Goal: Task Accomplishment & Management: Manage account settings

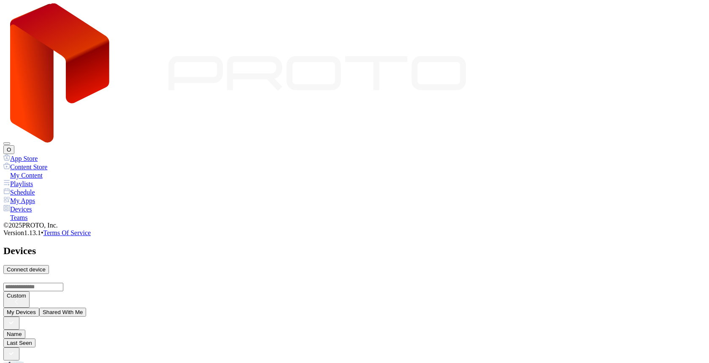
click at [41, 205] on div "Devices" at bounding box center [354, 209] width 703 height 8
click at [693, 27] on div "O" at bounding box center [354, 78] width 703 height 151
click at [14, 145] on button "O" at bounding box center [8, 149] width 11 height 9
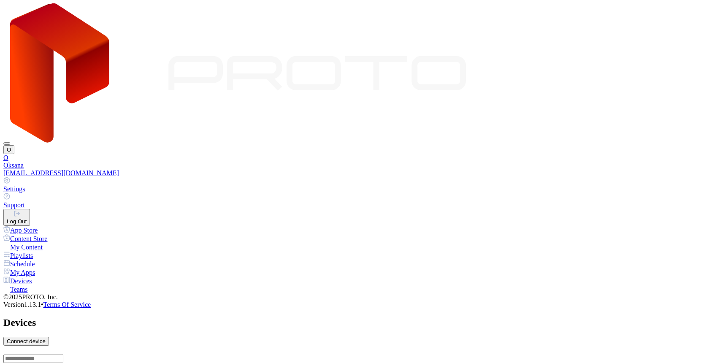
click at [643, 177] on link "Settings" at bounding box center [354, 185] width 703 height 16
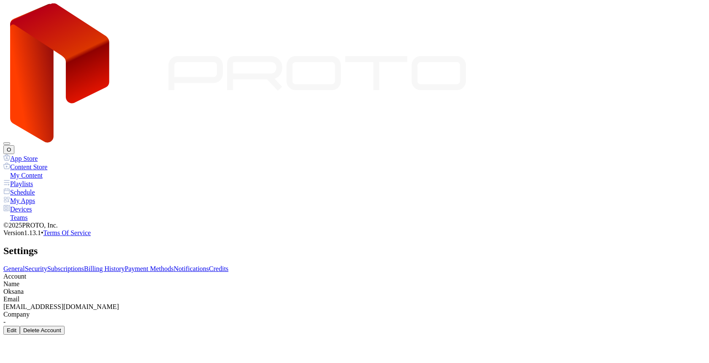
click at [84, 265] on link "Subscriptions" at bounding box center [65, 268] width 37 height 7
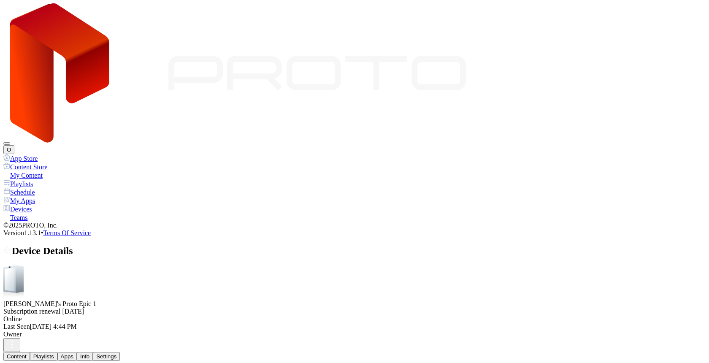
click at [12, 246] on icon at bounding box center [7, 250] width 8 height 8
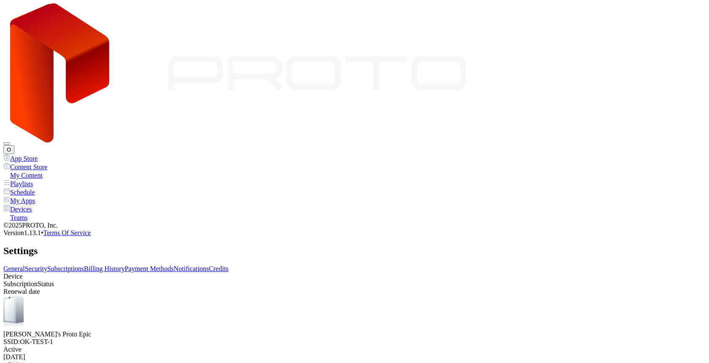
click at [14, 145] on button "O" at bounding box center [8, 149] width 11 height 9
click at [483, 296] on div "Oksana's Proto Epic SSID: OK-TEST-1 Active Oct 1, 2025 Oksana's Proto Epic 1 SS…" at bounding box center [354, 361] width 703 height 131
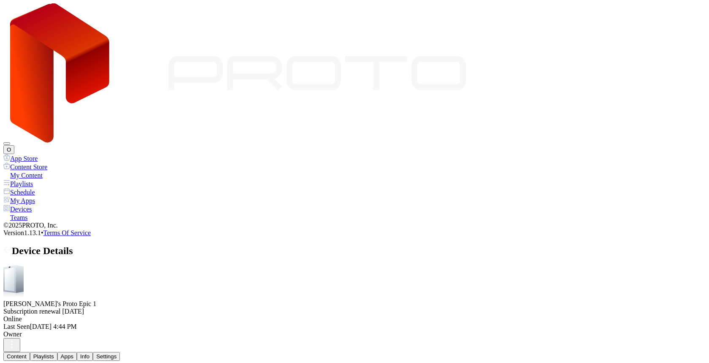
click at [12, 246] on icon at bounding box center [7, 250] width 8 height 8
